Goal: Task Accomplishment & Management: Manage account settings

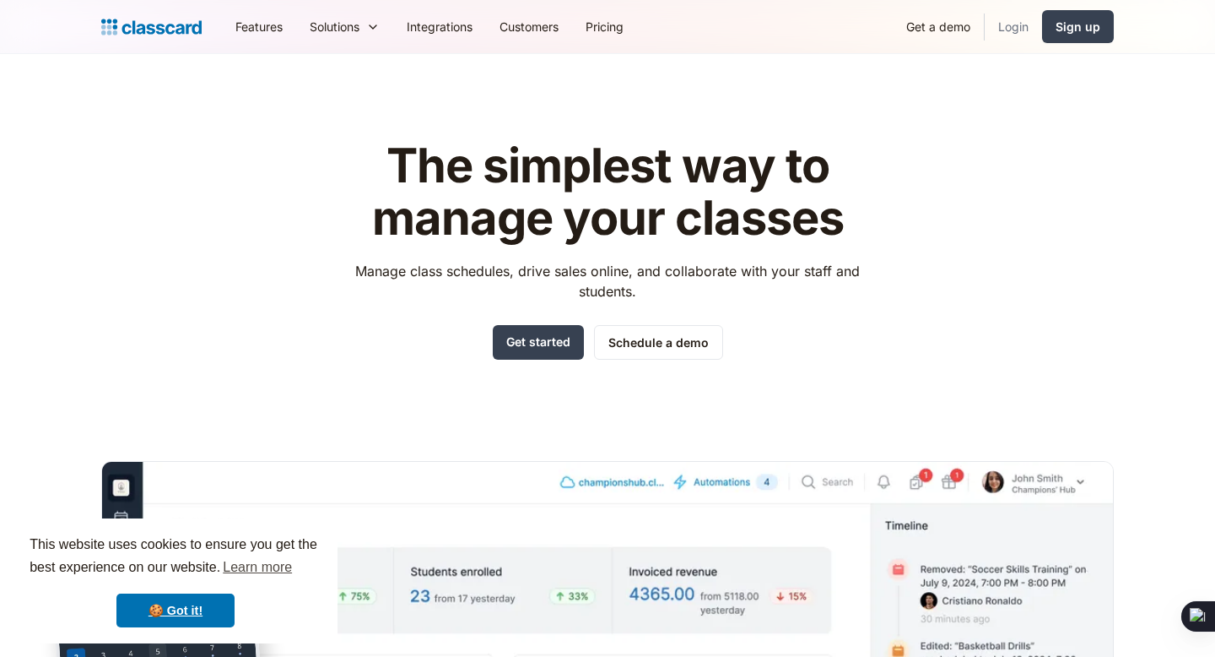
click at [1009, 23] on link "Login" at bounding box center [1013, 27] width 57 height 38
